Goal: Find specific page/section: Find specific page/section

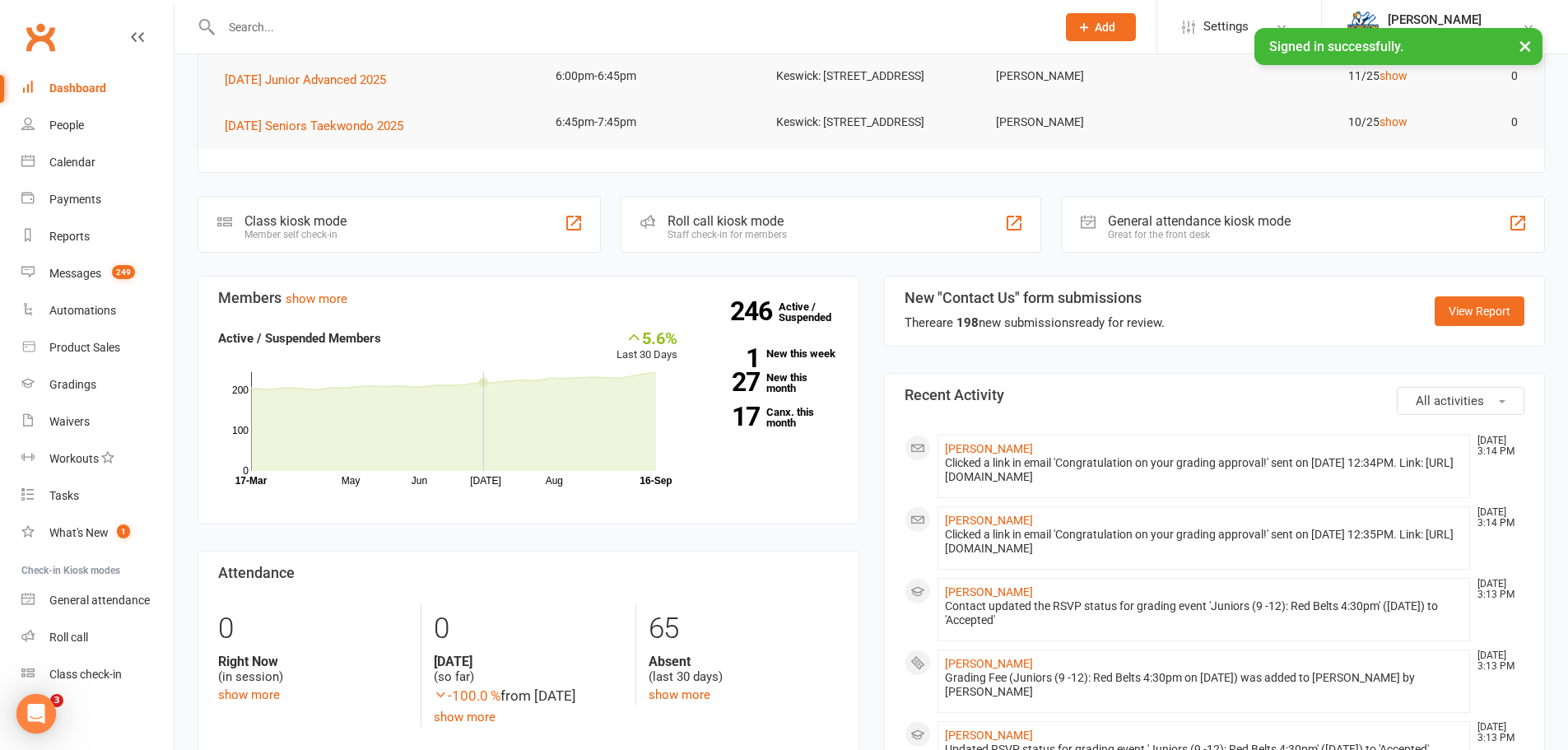
scroll to position [330, 0]
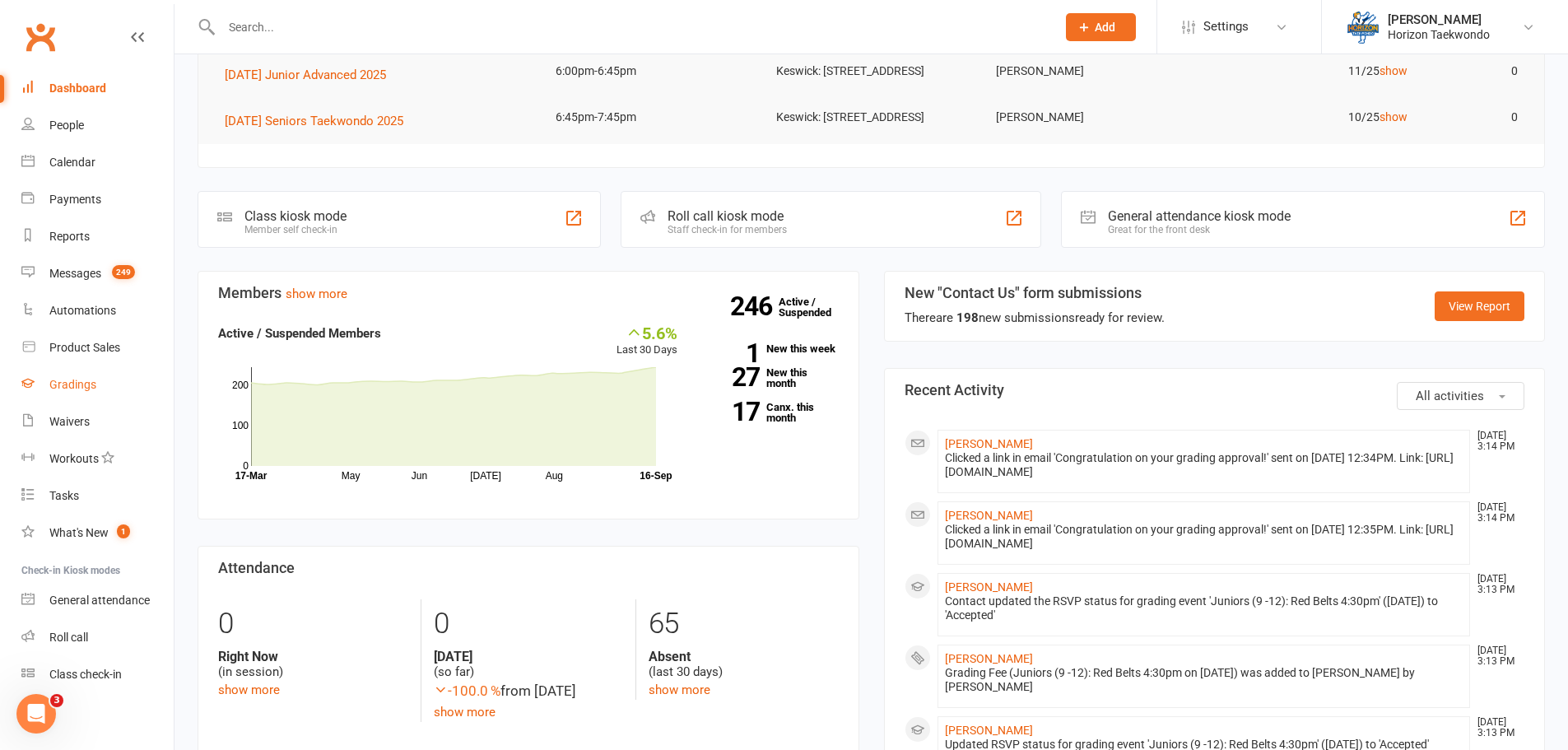
click at [78, 388] on div "Gradings" at bounding box center [73, 384] width 47 height 13
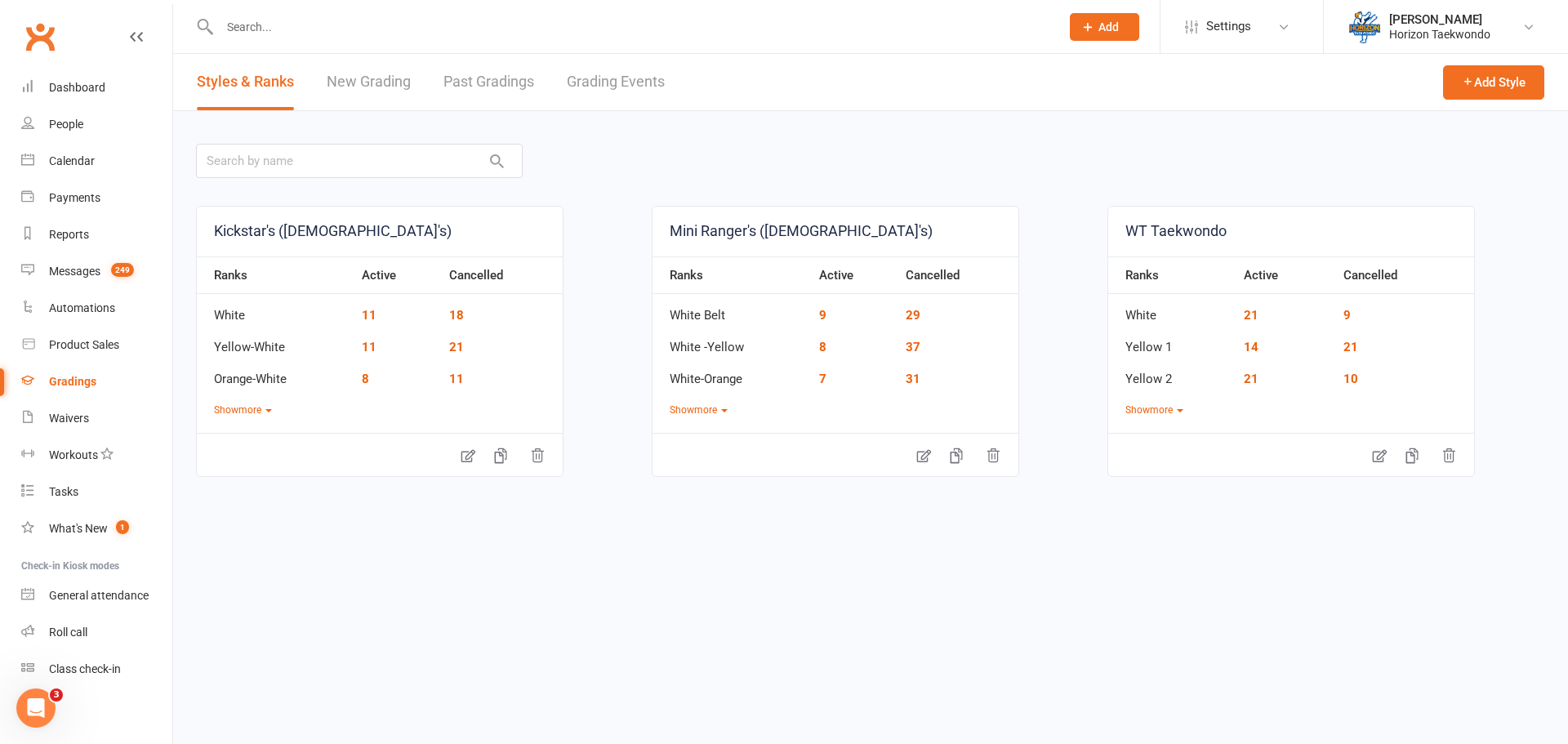
click at [627, 81] on link "Grading Events" at bounding box center [615, 82] width 98 height 56
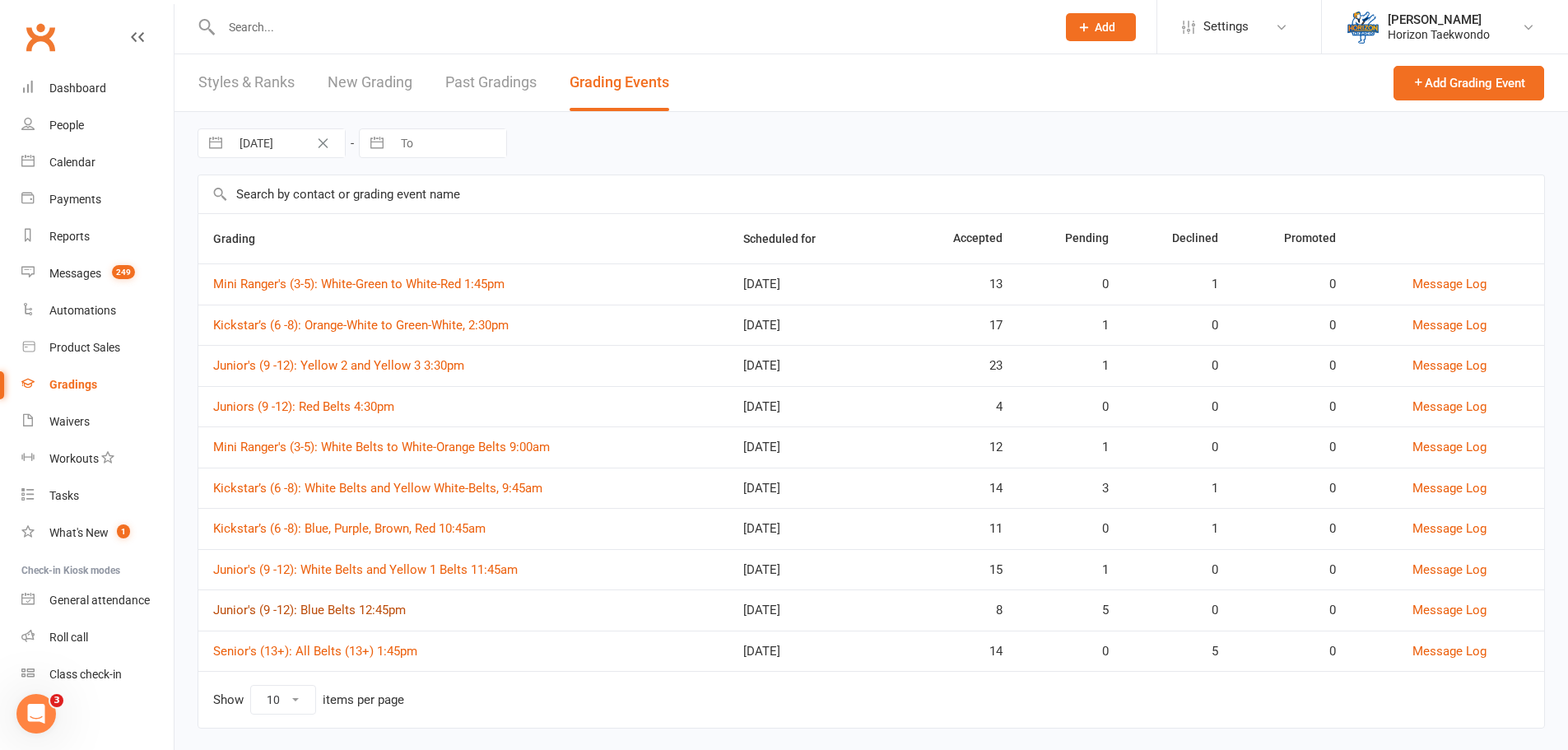
click at [404, 615] on link "Junior's (9 -12): Blue Belts 12:45pm" at bounding box center [310, 610] width 193 height 15
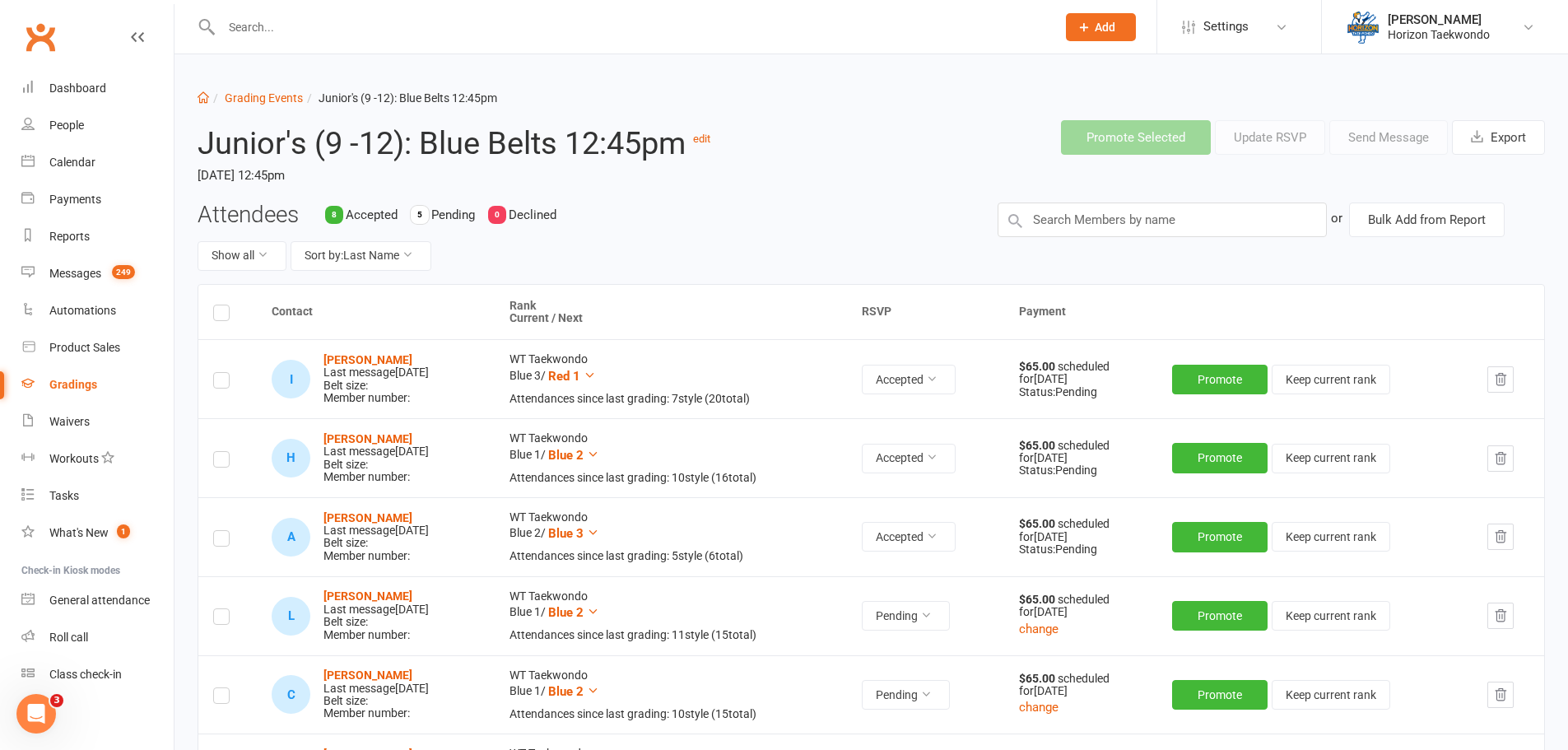
click at [703, 196] on div "Junior's (9 -12): Blue Belts 12:45pm edit [DATE] 12:45pm" at bounding box center [471, 154] width 572 height 94
click at [243, 94] on link "Grading Events" at bounding box center [263, 98] width 78 height 13
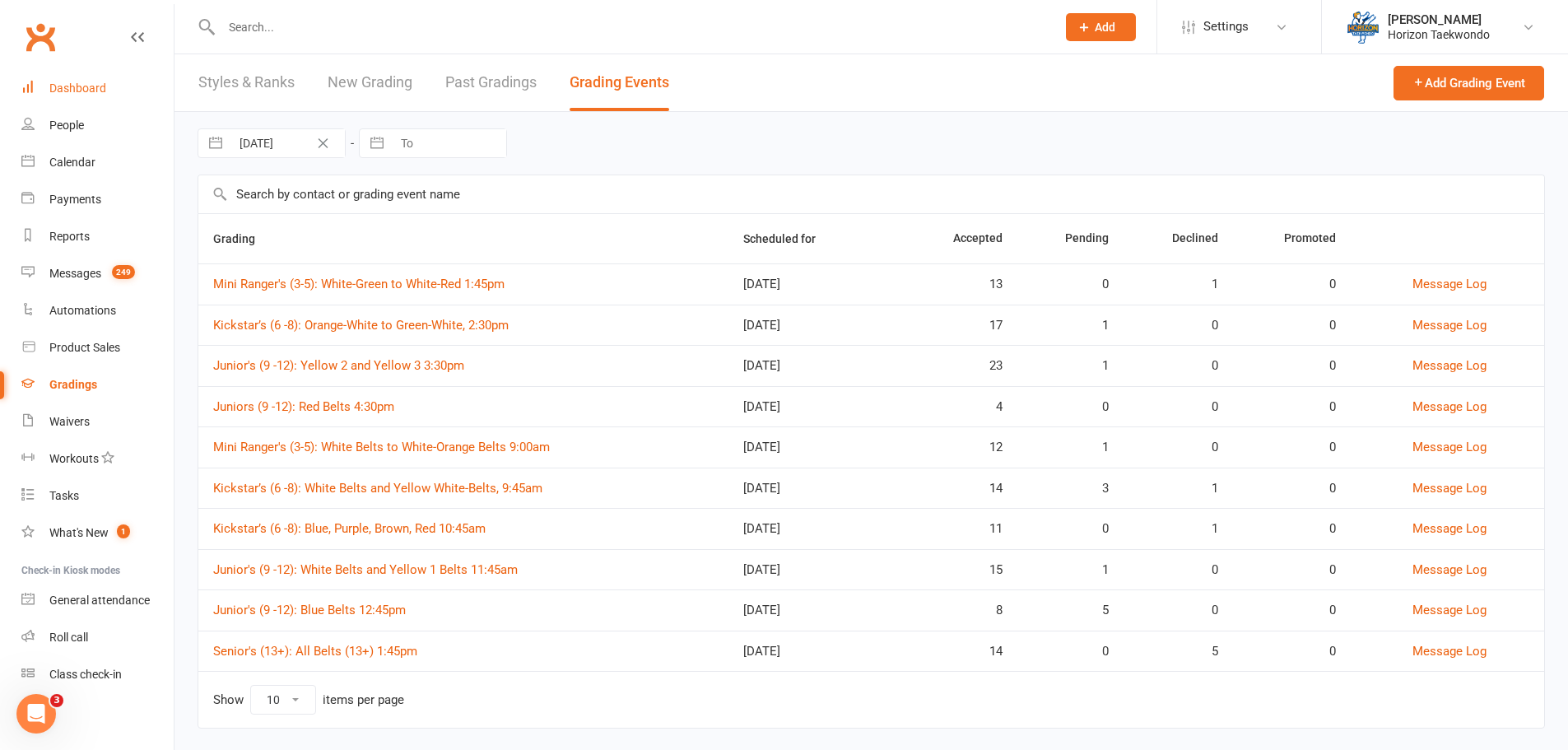
click at [74, 87] on div "Dashboard" at bounding box center [77, 88] width 57 height 13
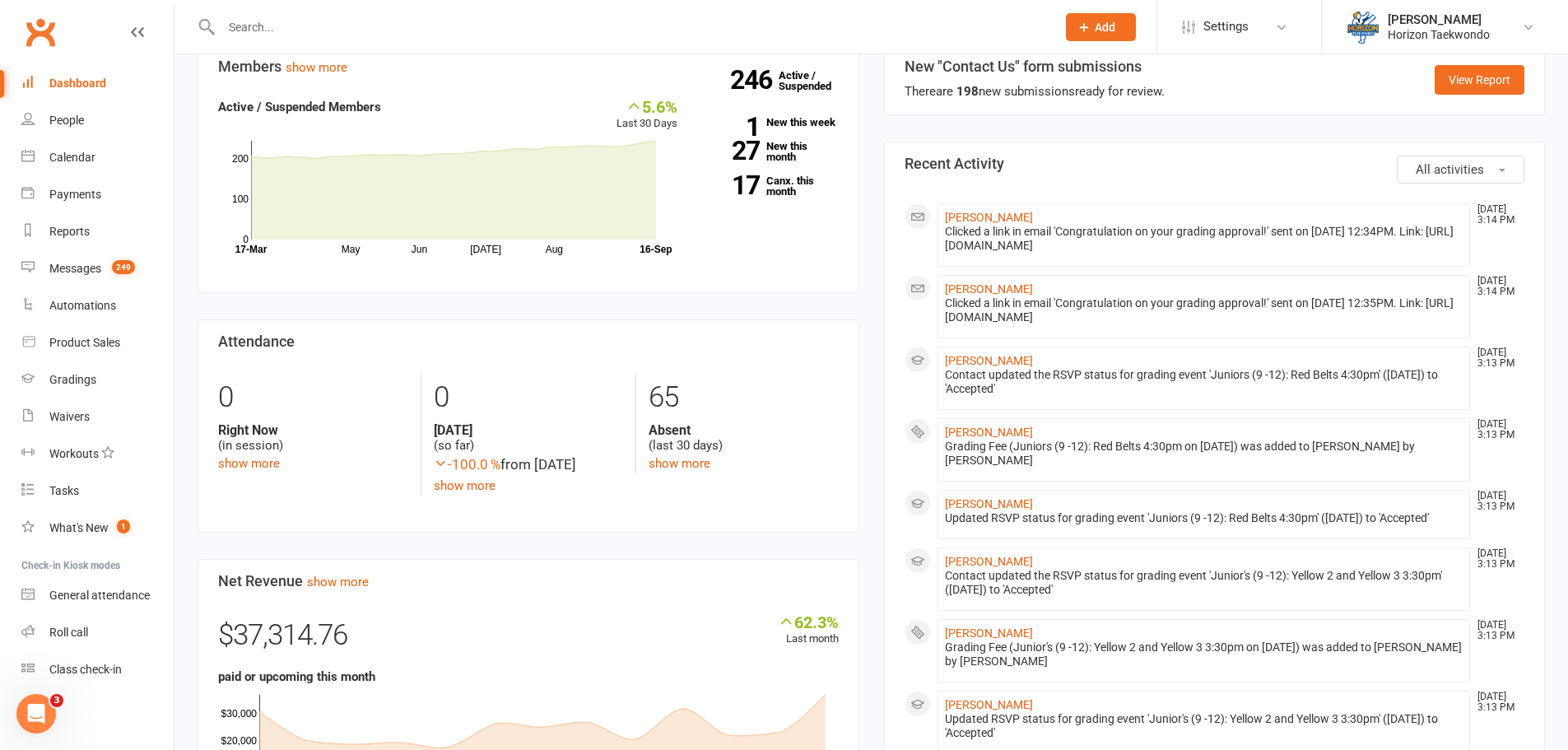
scroll to position [247, 0]
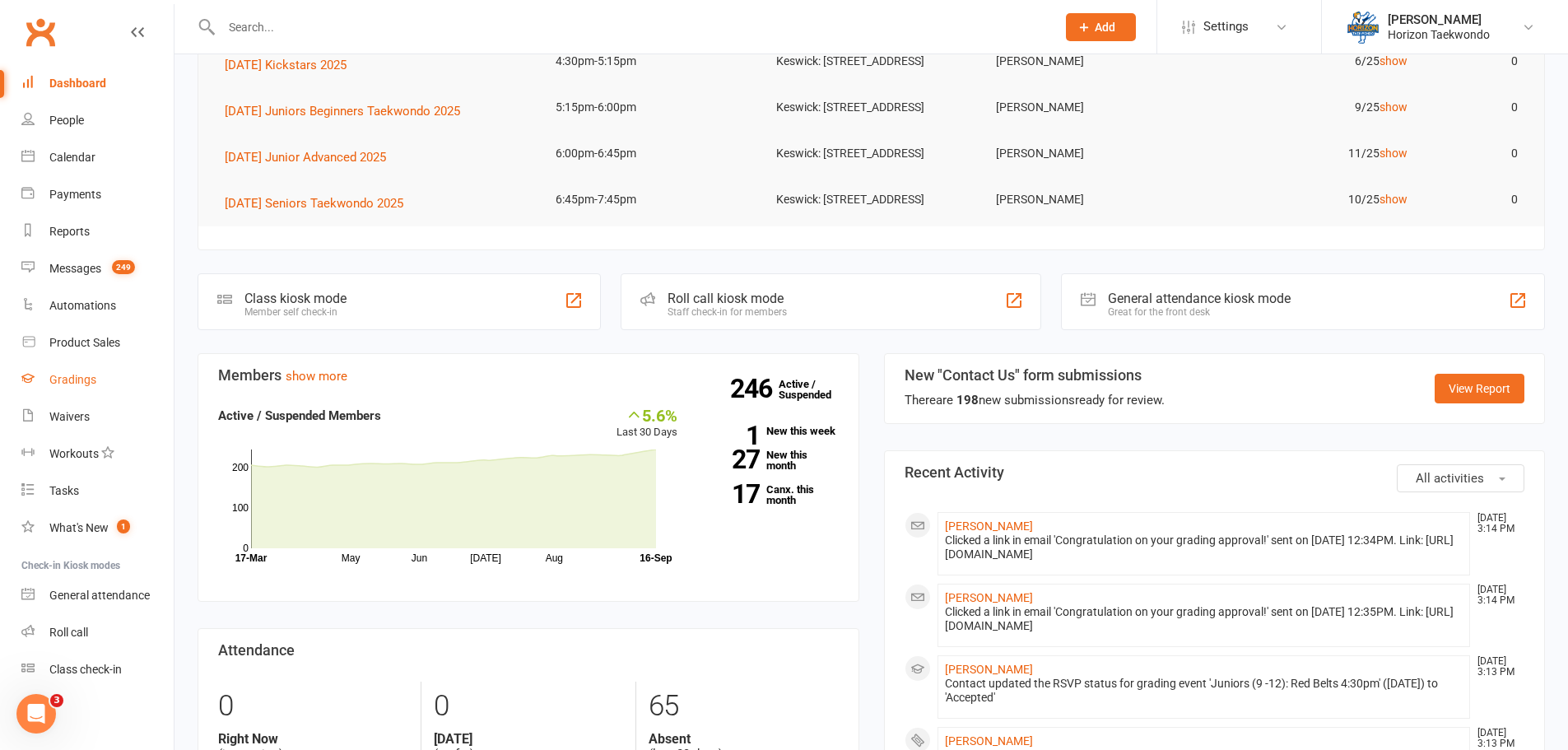
click at [95, 393] on link "Gradings" at bounding box center [97, 380] width 152 height 37
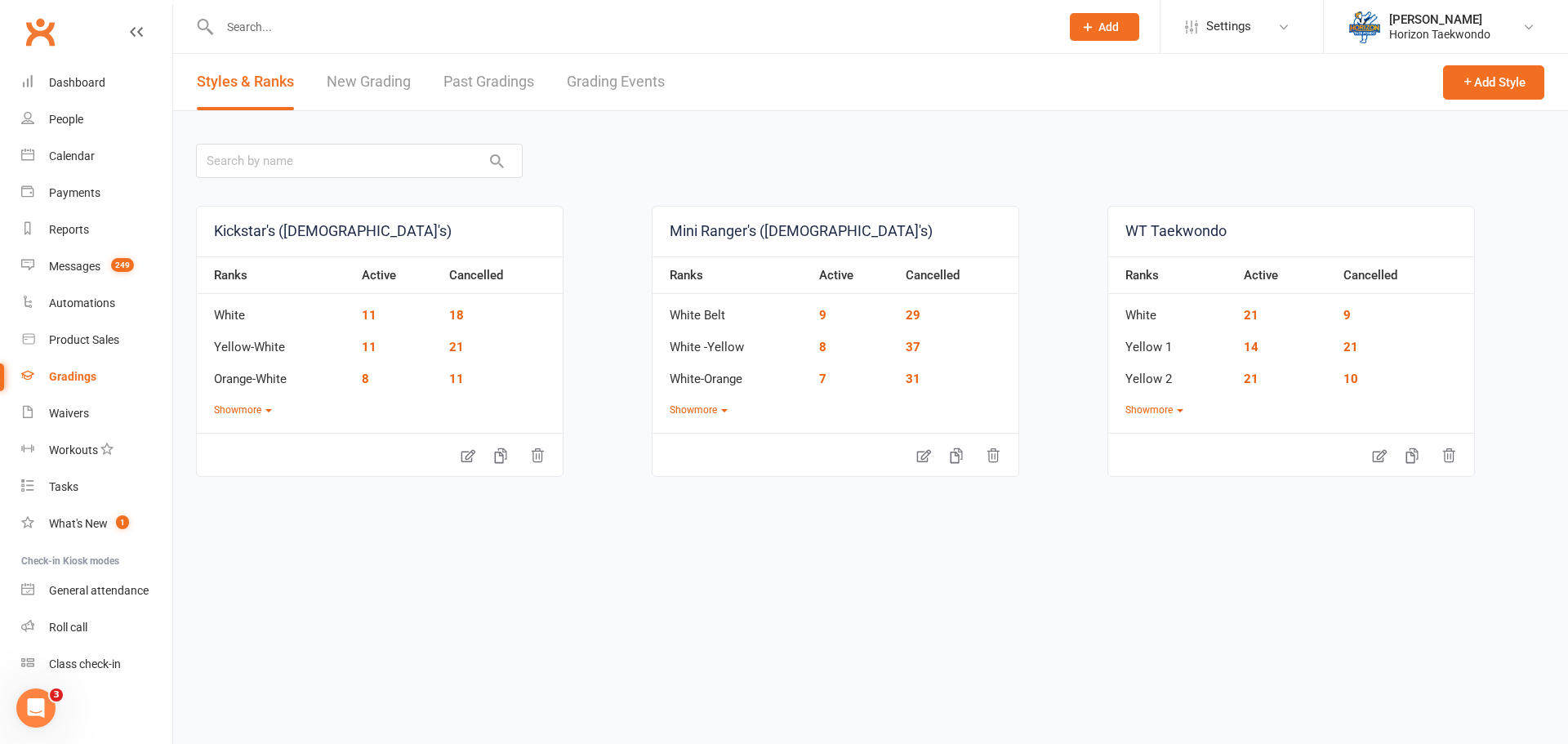
click at [602, 79] on link "Grading Events" at bounding box center [615, 82] width 98 height 56
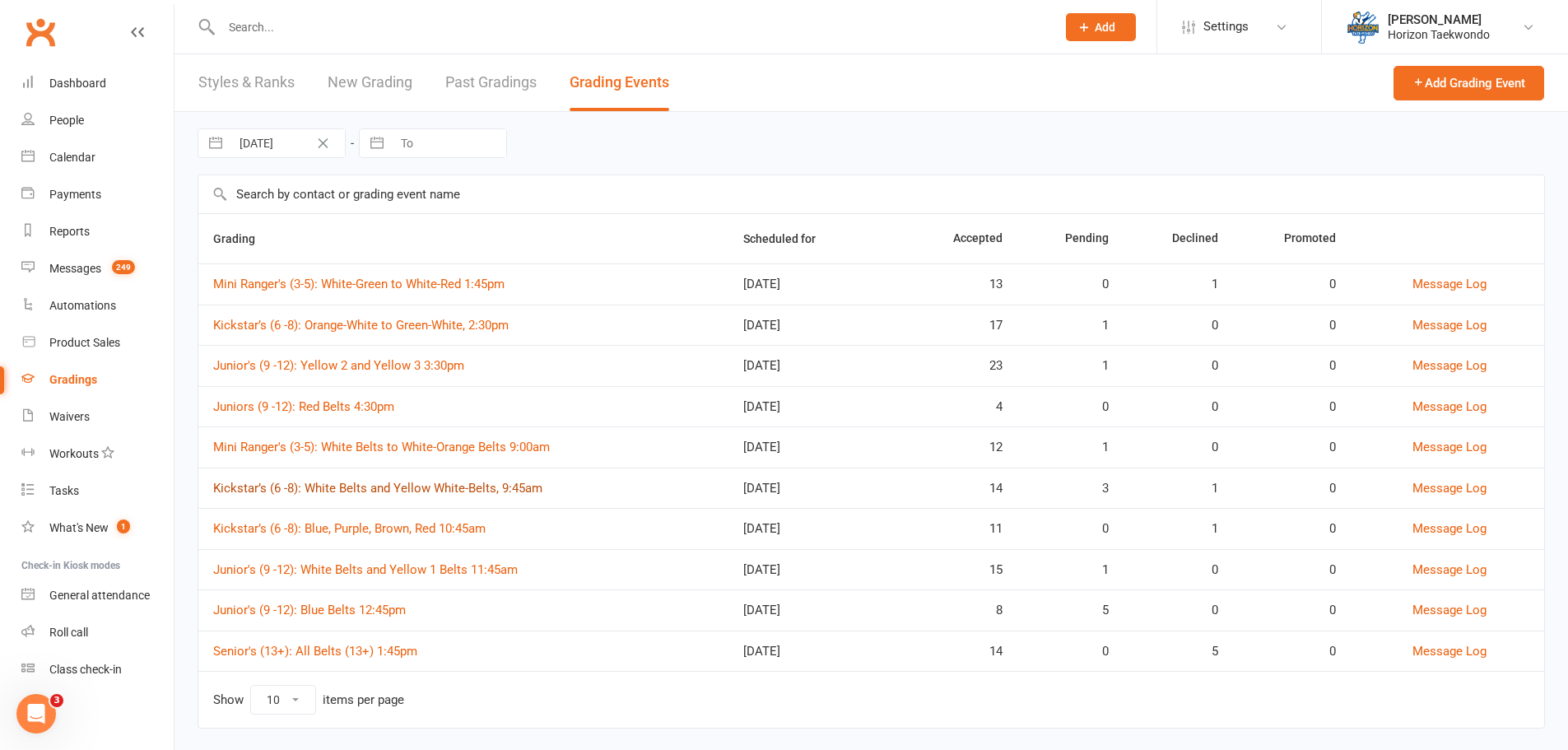
click at [507, 489] on link "Kickstar’s (6 -8): White Belts and Yellow White-Belts, 9:45am" at bounding box center [378, 488] width 329 height 15
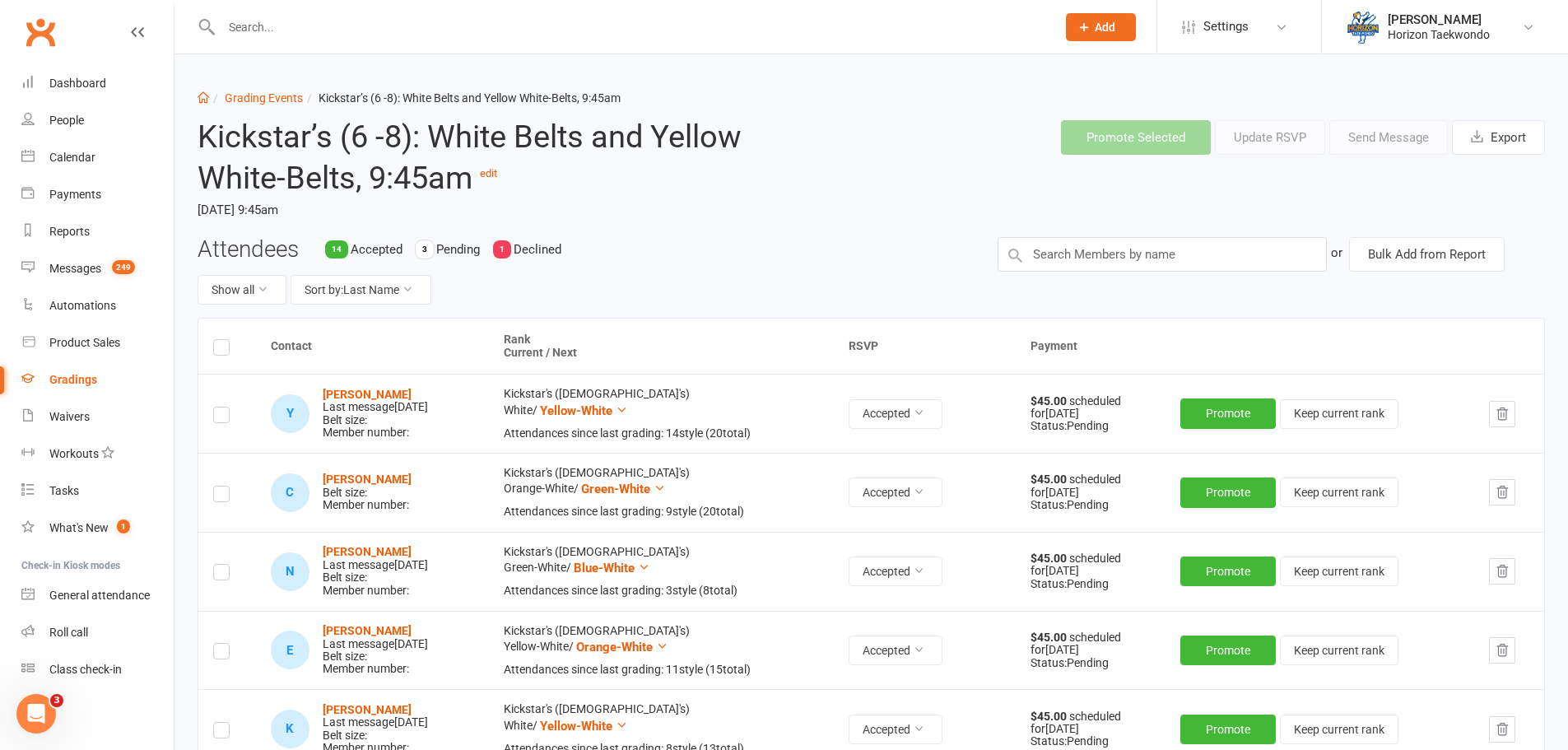
click at [248, 106] on li "Grading Events" at bounding box center [255, 97] width 93 height 18
click at [255, 97] on link "Grading Events" at bounding box center [263, 98] width 78 height 13
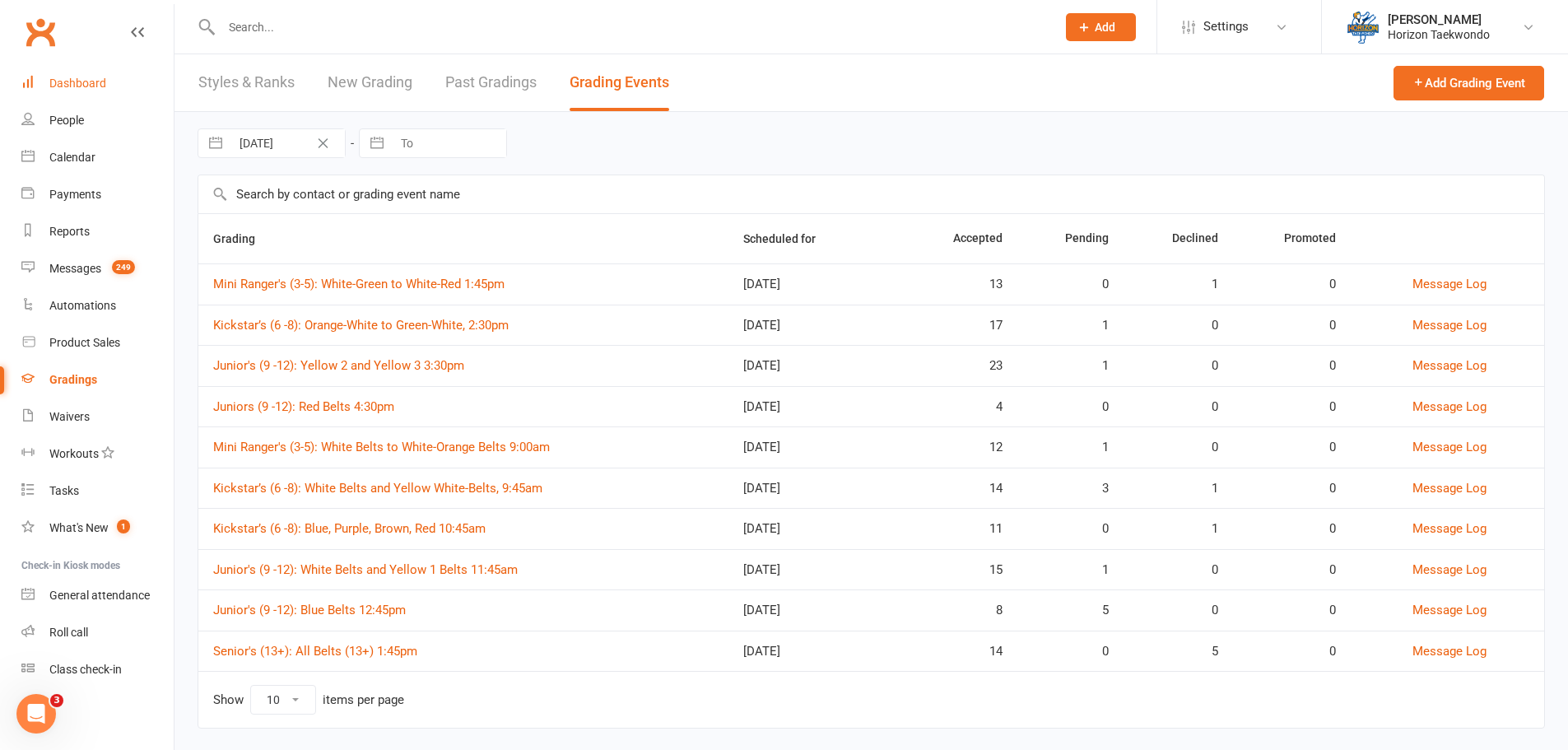
click at [74, 80] on div "Dashboard" at bounding box center [77, 83] width 57 height 13
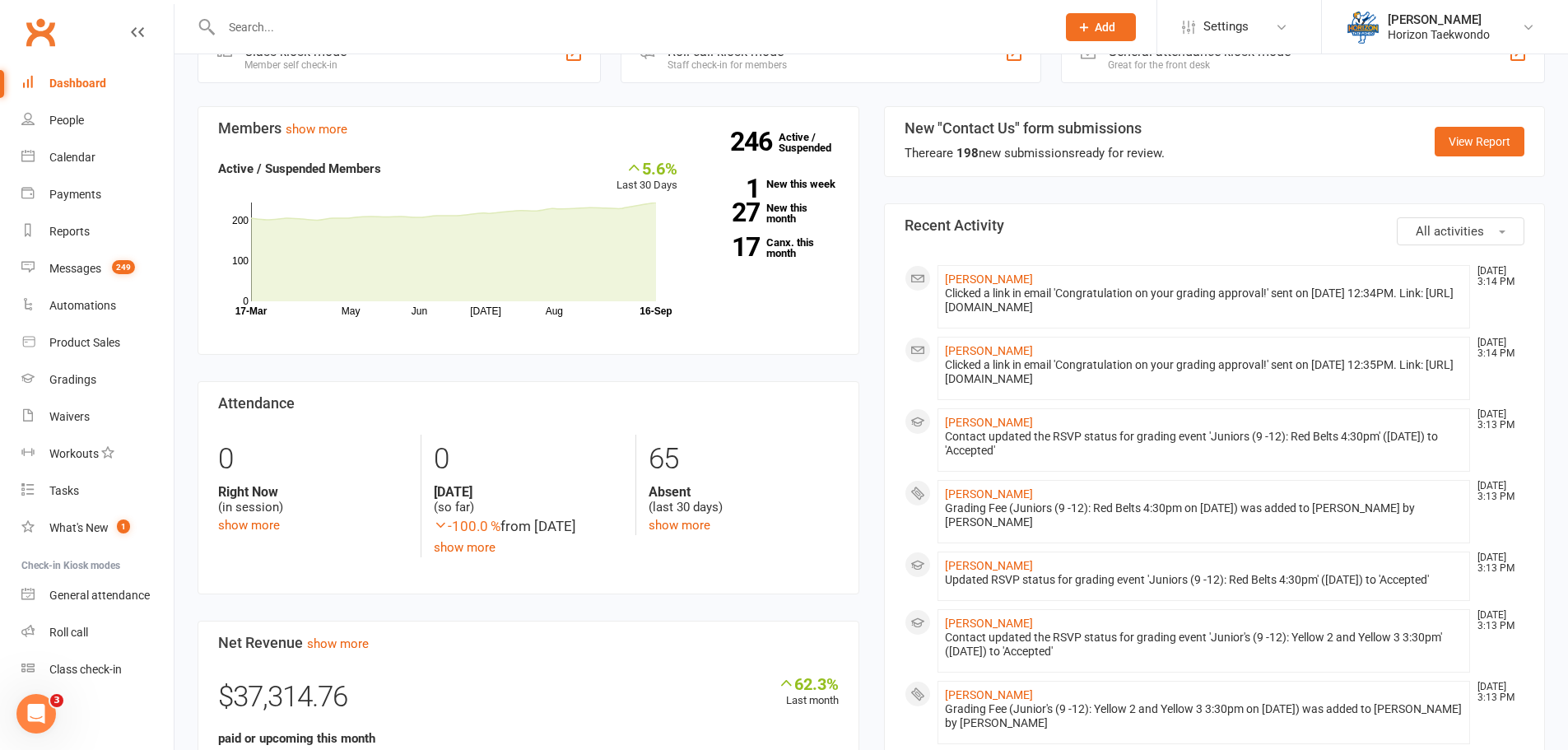
scroll to position [906, 0]
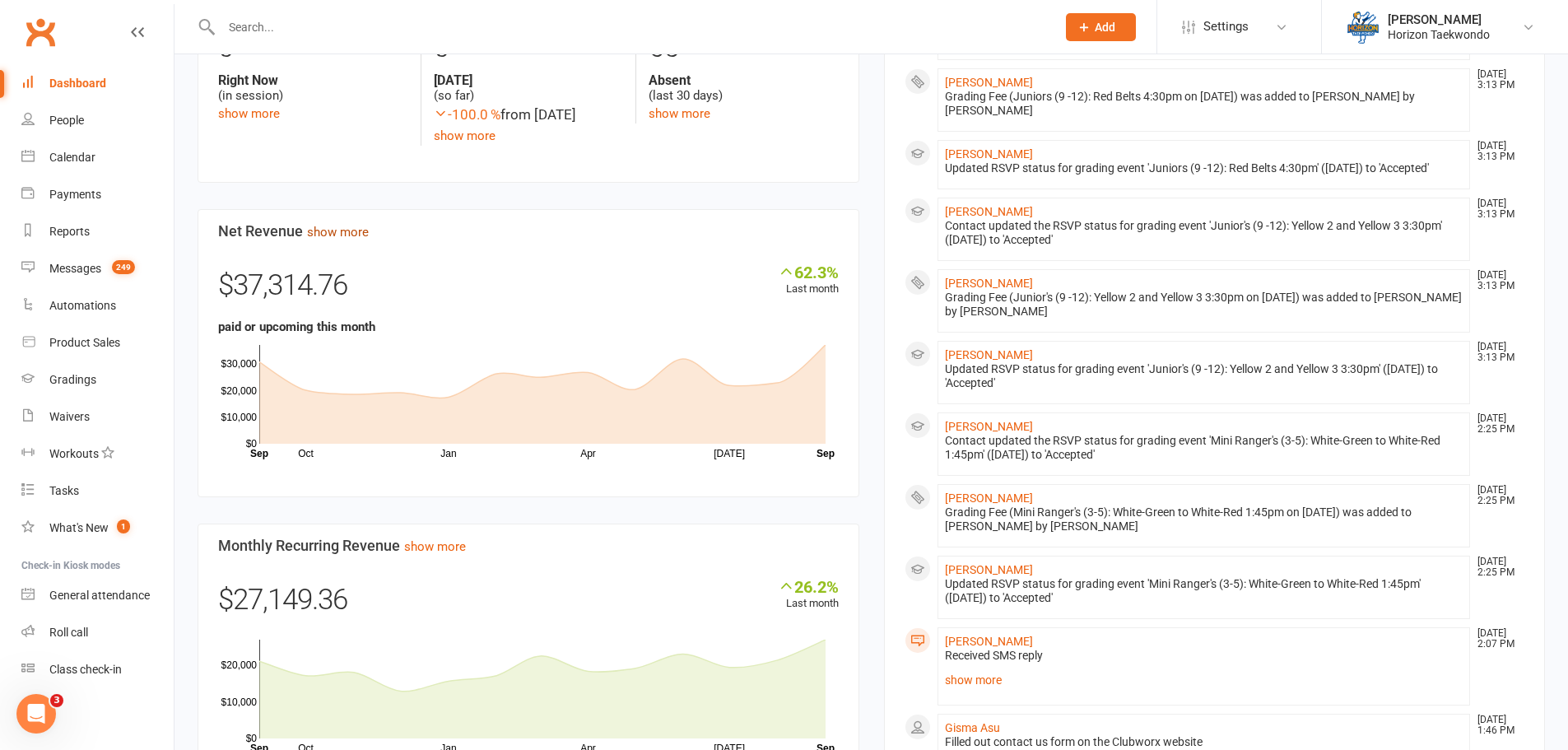
click at [340, 240] on link "show more" at bounding box center [337, 232] width 61 height 15
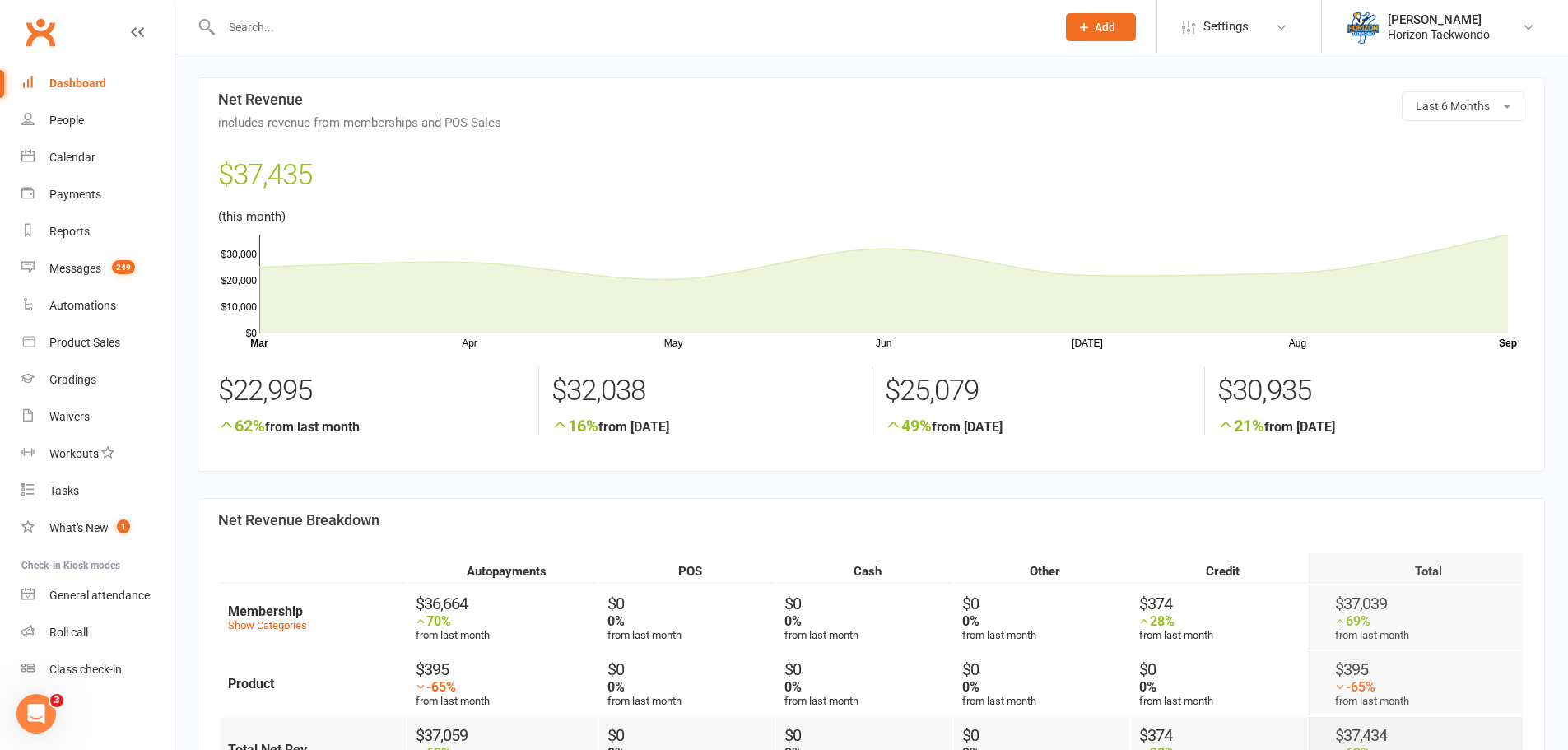
click at [325, 14] on div at bounding box center [620, 26] width 847 height 54
click at [364, 16] on input "text" at bounding box center [630, 27] width 828 height 23
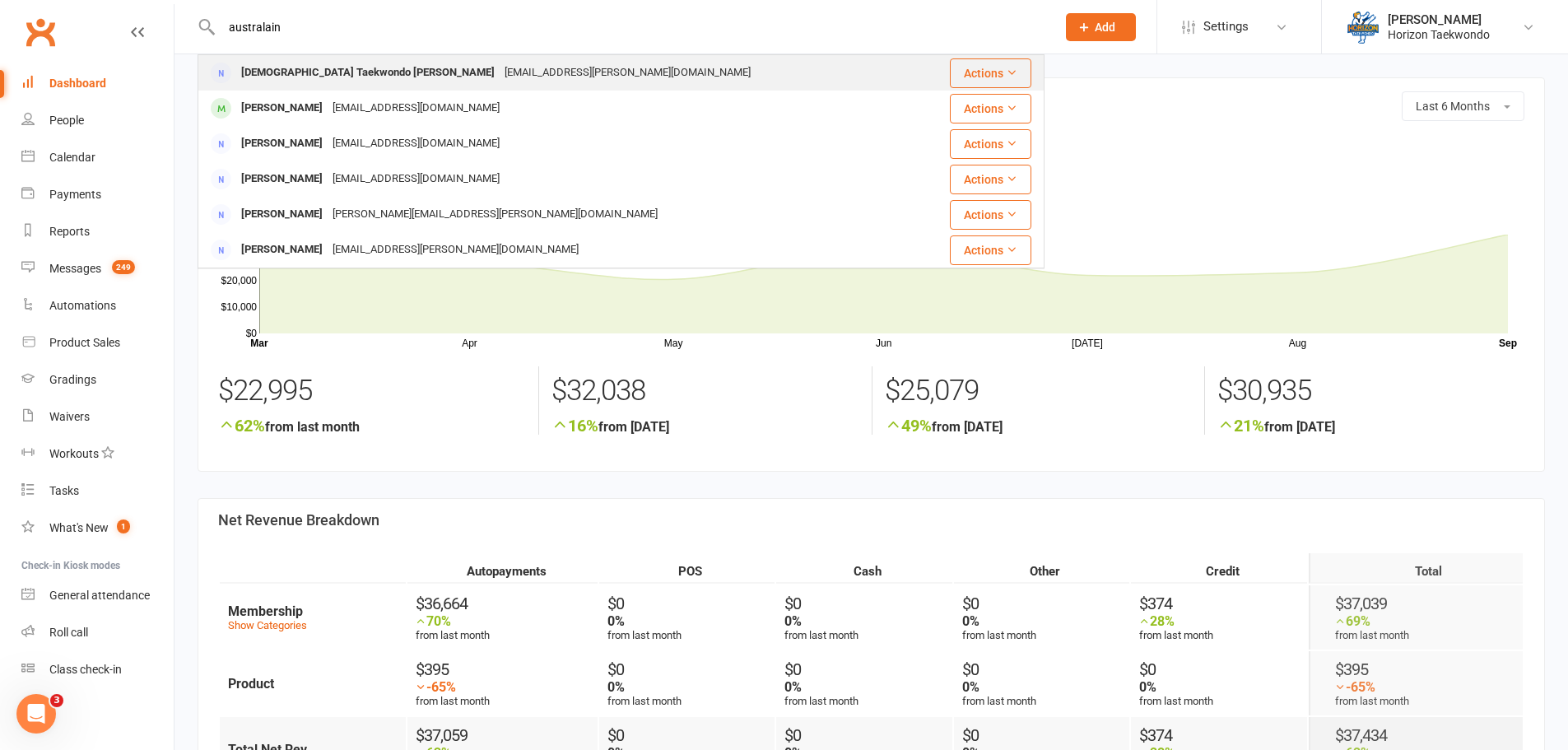
type input "australain"
click at [397, 61] on div "[DEMOGRAPHIC_DATA] Taekwondo [PERSON_NAME]" at bounding box center [367, 73] width 263 height 24
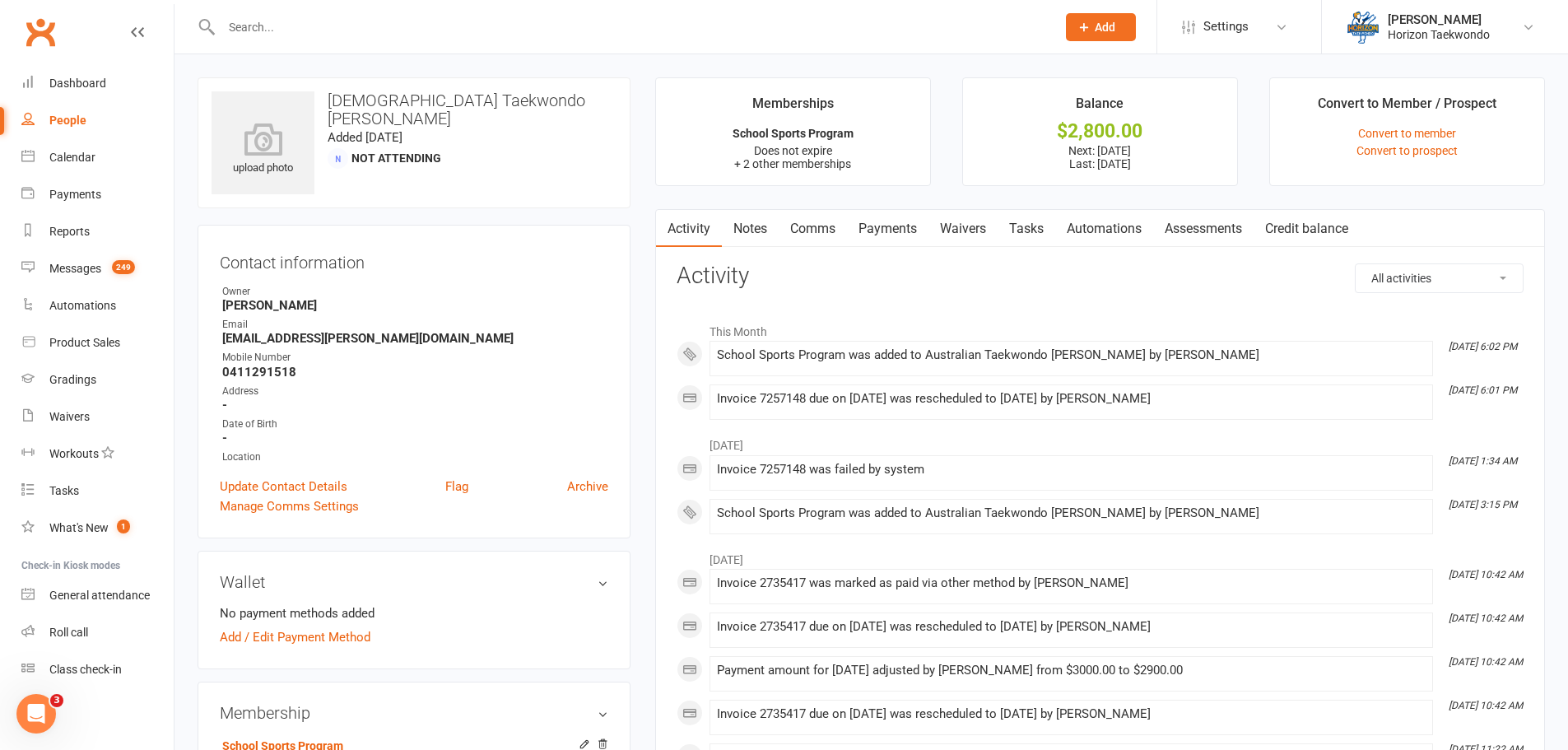
click at [888, 228] on link "Payments" at bounding box center [887, 229] width 81 height 38
